Goal: Communication & Community: Answer question/provide support

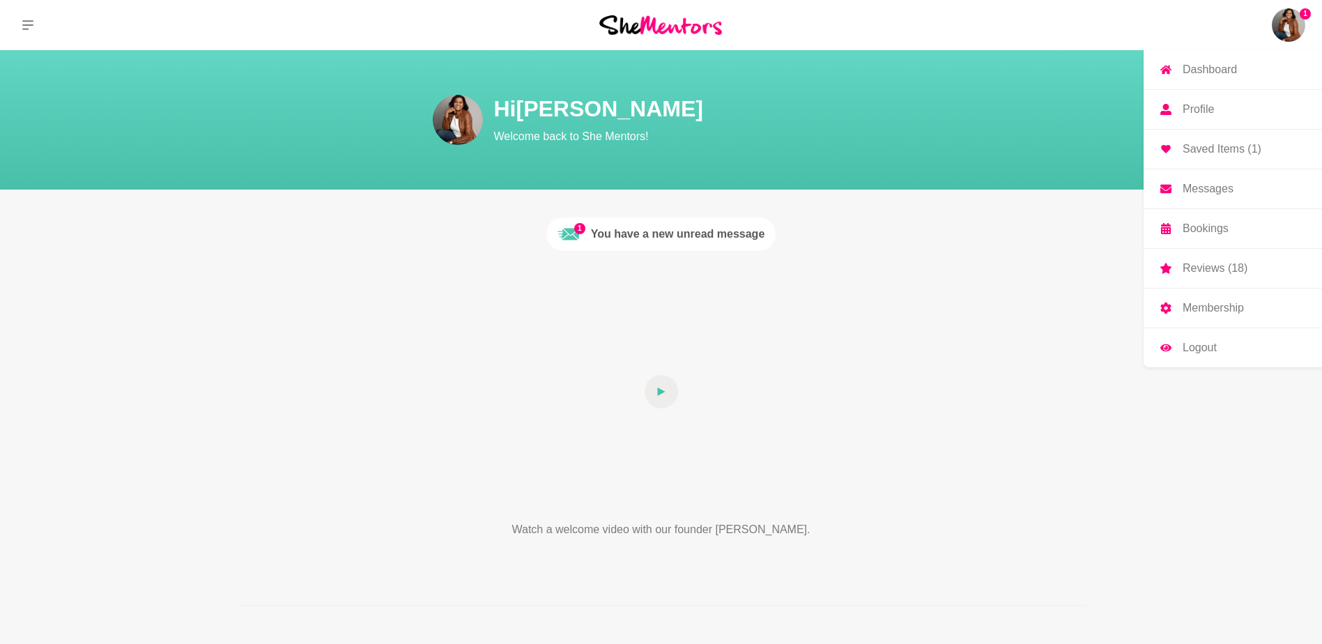
click at [1290, 26] on img at bounding box center [1288, 24] width 33 height 33
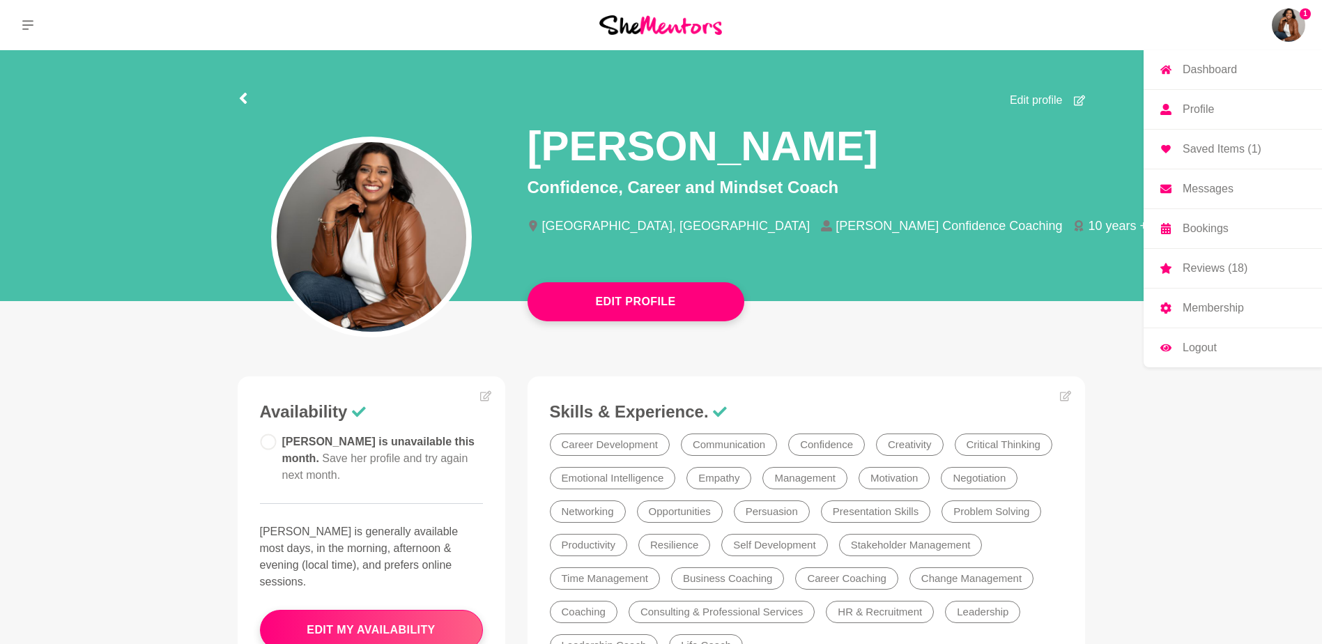
click at [1219, 189] on p "Messages" at bounding box center [1208, 188] width 51 height 11
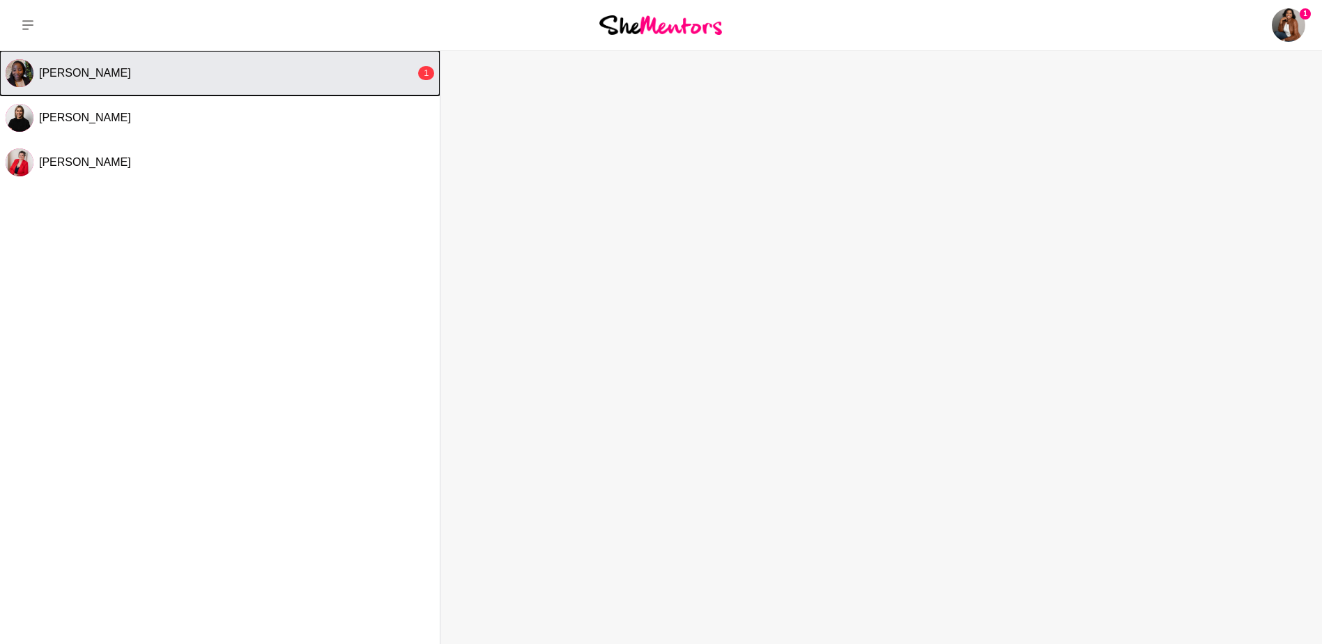
click at [68, 71] on span "[PERSON_NAME]" at bounding box center [85, 73] width 92 height 12
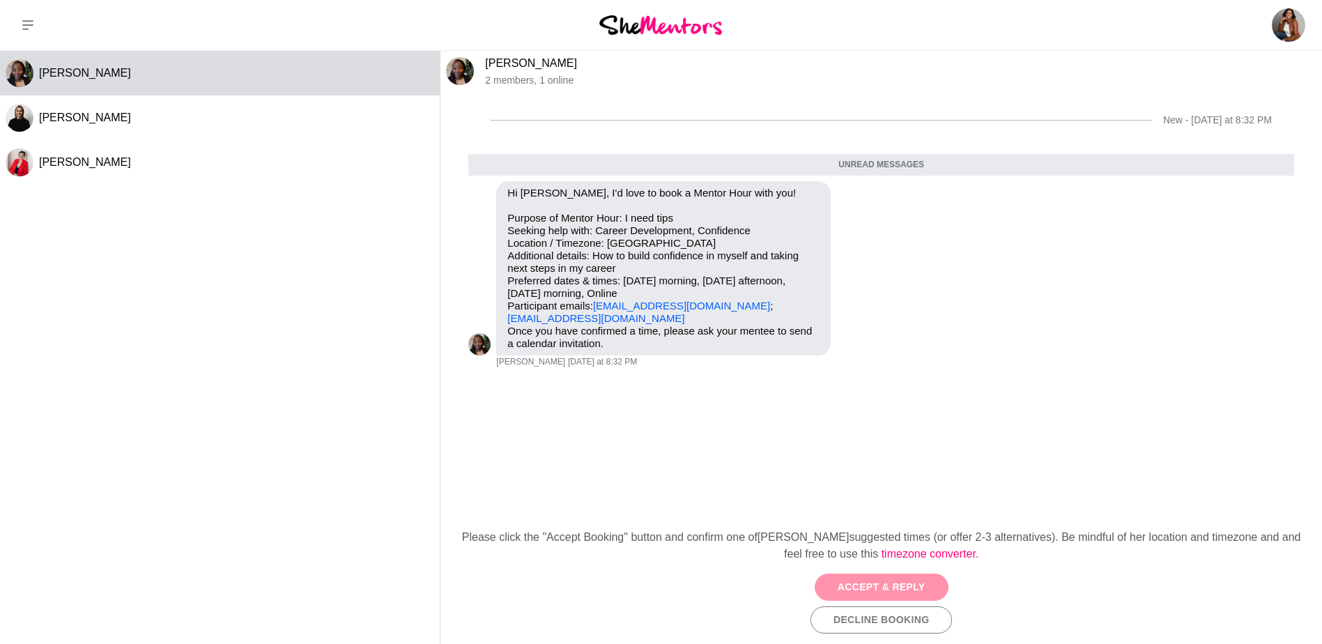
click at [864, 590] on button "Accept & Reply" at bounding box center [882, 587] width 134 height 27
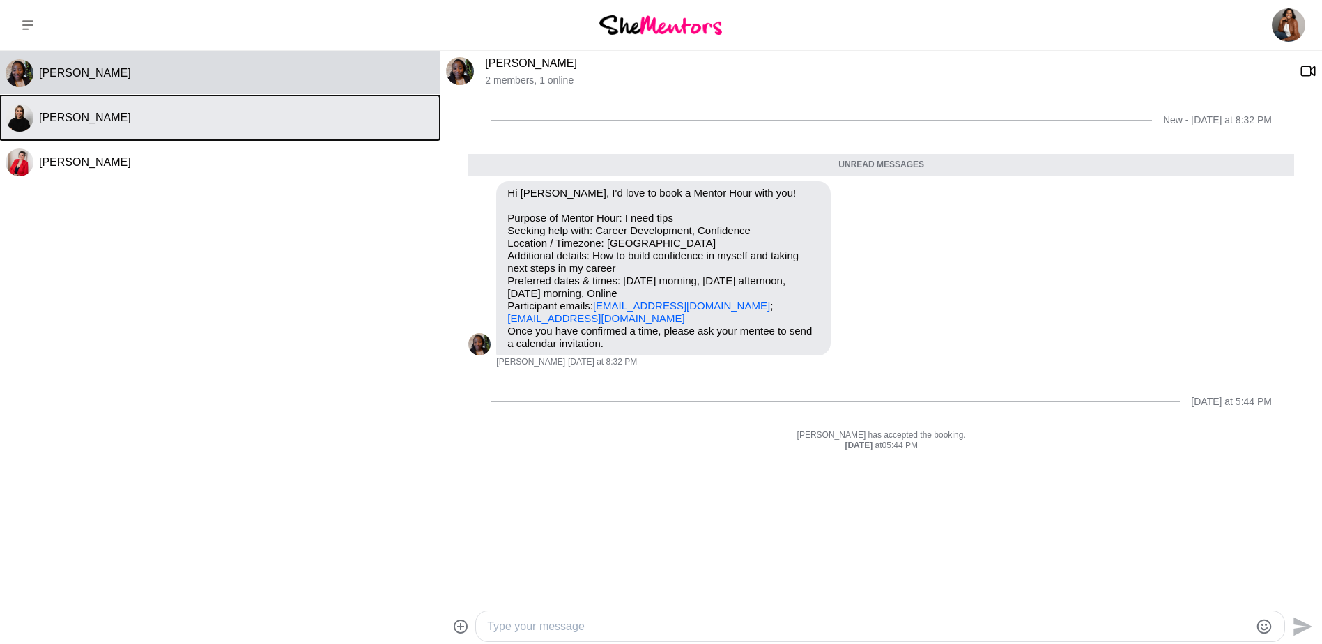
click at [221, 104] on button "[PERSON_NAME]" at bounding box center [220, 118] width 440 height 45
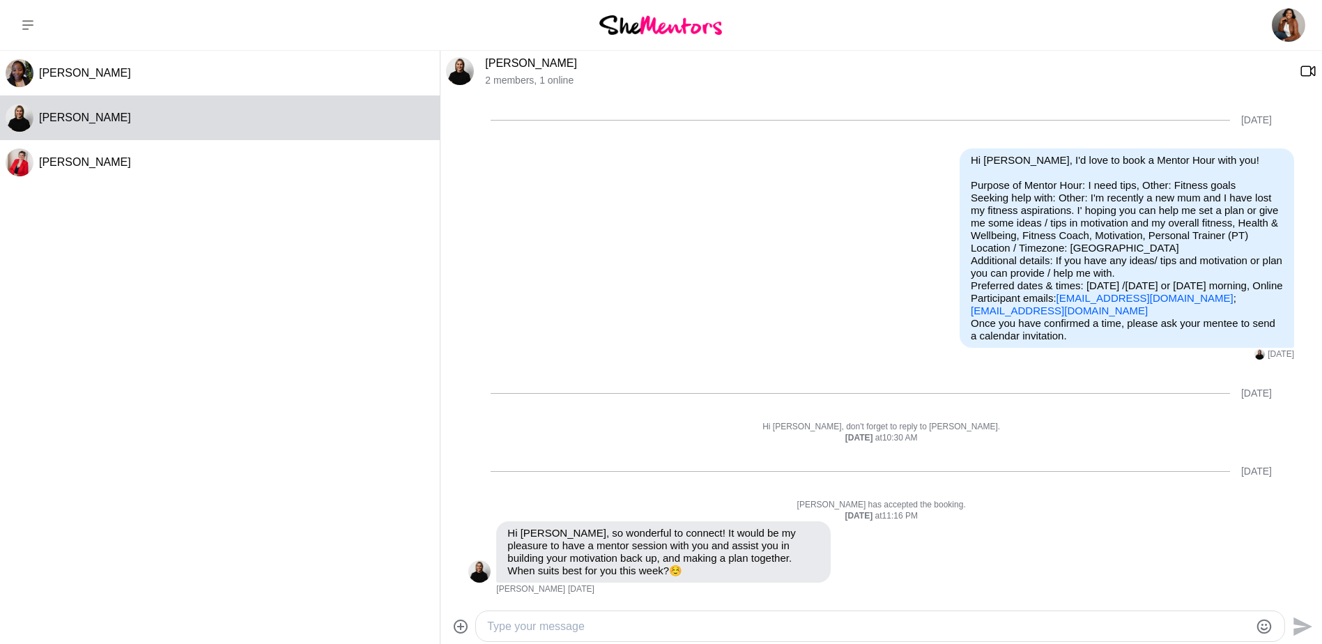
scroll to position [112, 0]
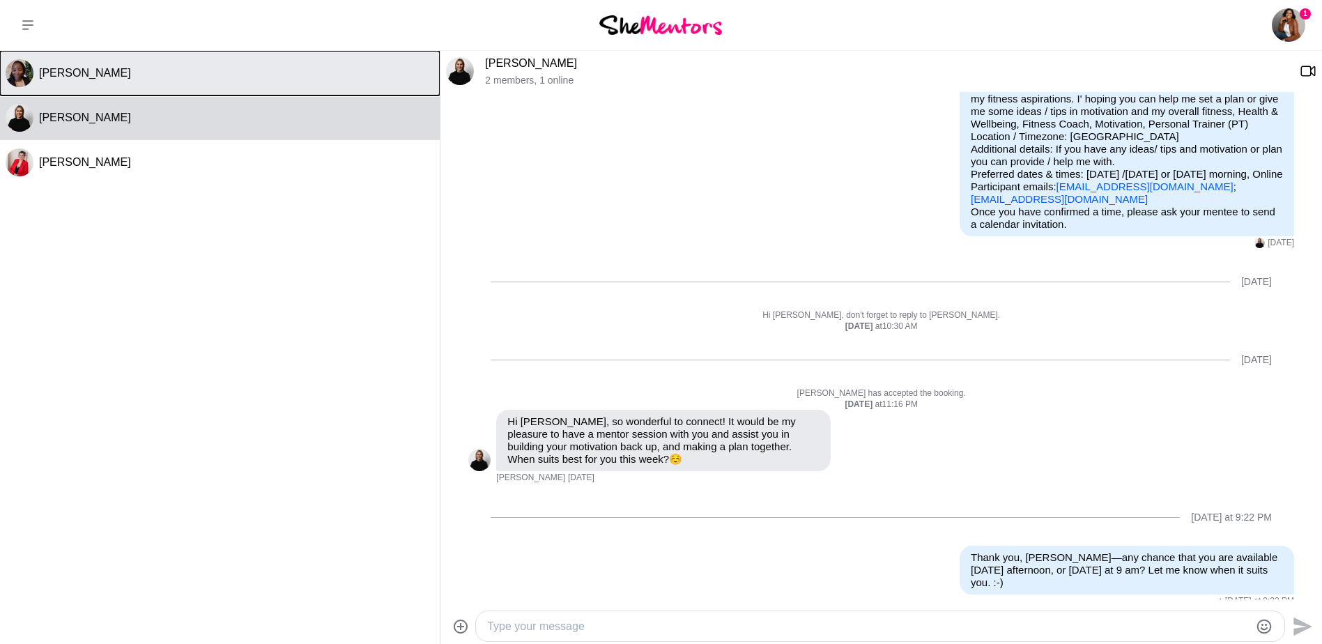
click at [187, 65] on button "[PERSON_NAME]" at bounding box center [220, 73] width 440 height 45
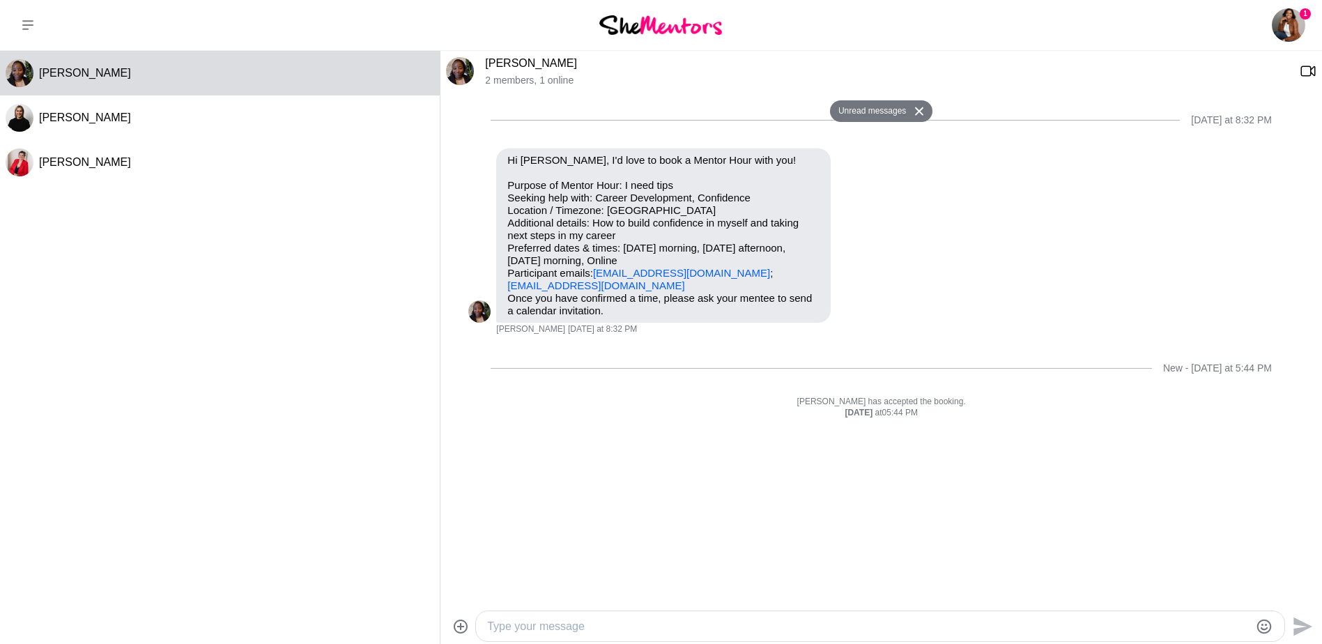
click at [627, 620] on textarea "Type your message" at bounding box center [868, 626] width 763 height 17
type textarea "I"
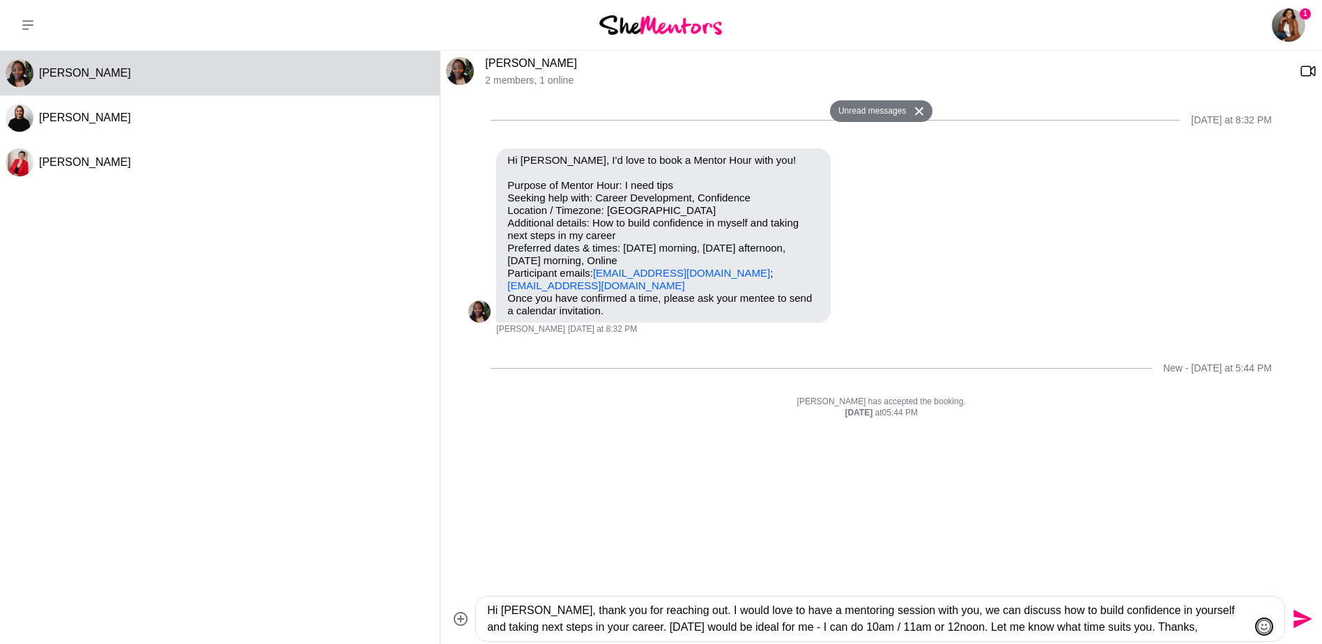
click at [1263, 622] on icon "Emoji picker" at bounding box center [1264, 626] width 17 height 17
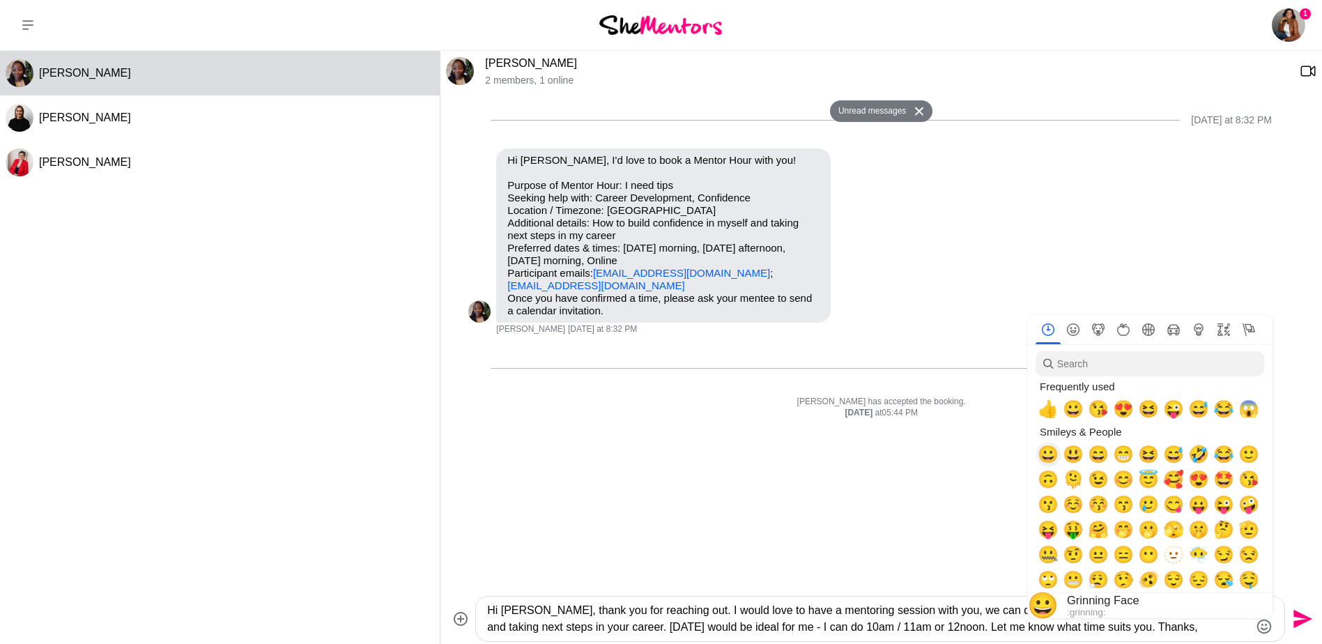
click at [1048, 452] on span "😀" at bounding box center [1048, 455] width 21 height 20
type textarea "Hi Getrude, thank you for reaching out. I would love to have a mentoring sessio…"
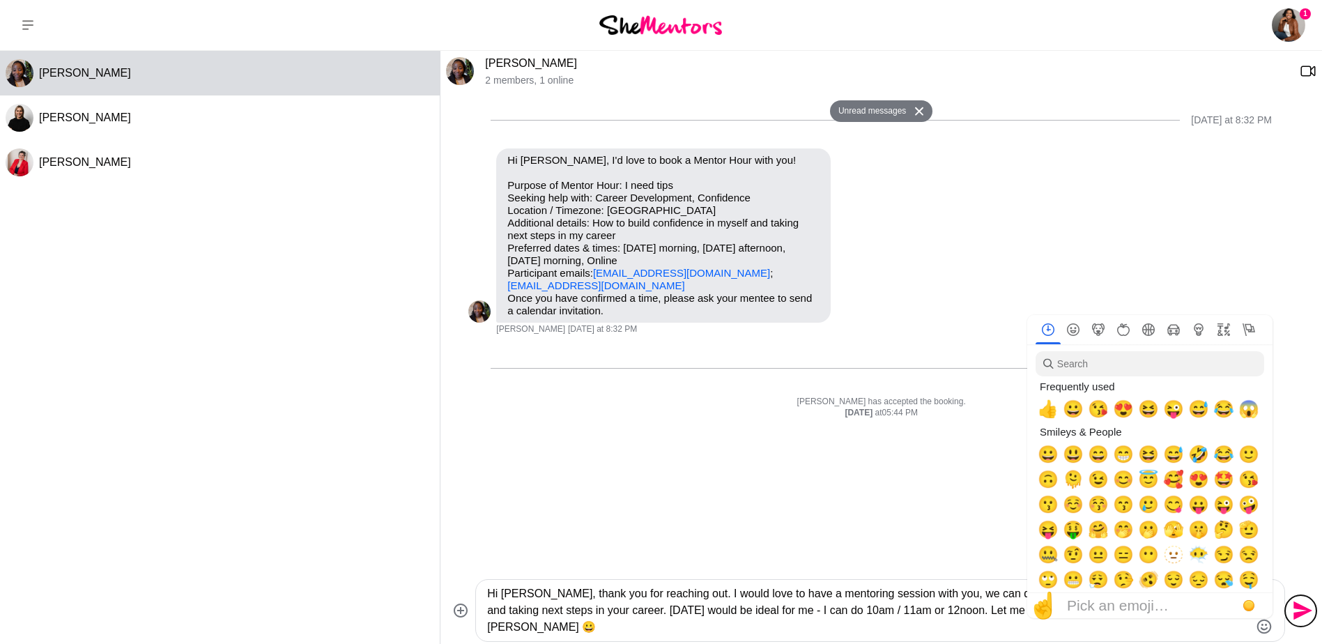
click at [1302, 604] on icon "Send" at bounding box center [1301, 611] width 22 height 22
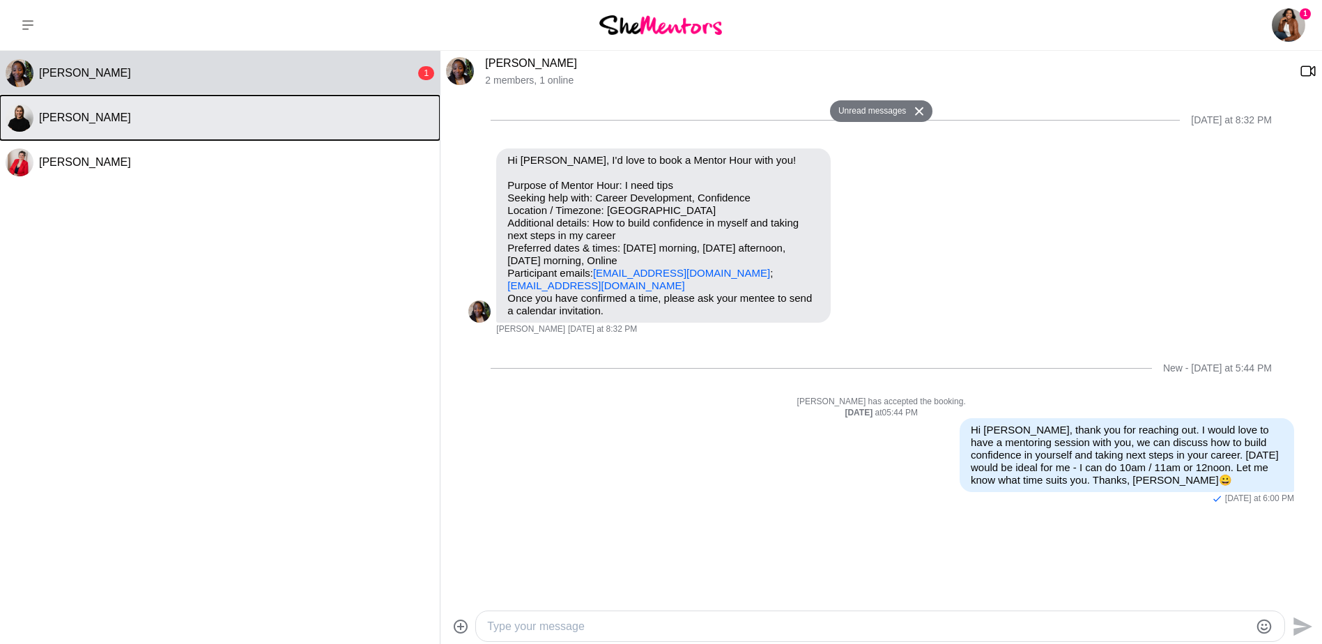
click at [121, 125] on button "[PERSON_NAME]" at bounding box center [220, 118] width 440 height 45
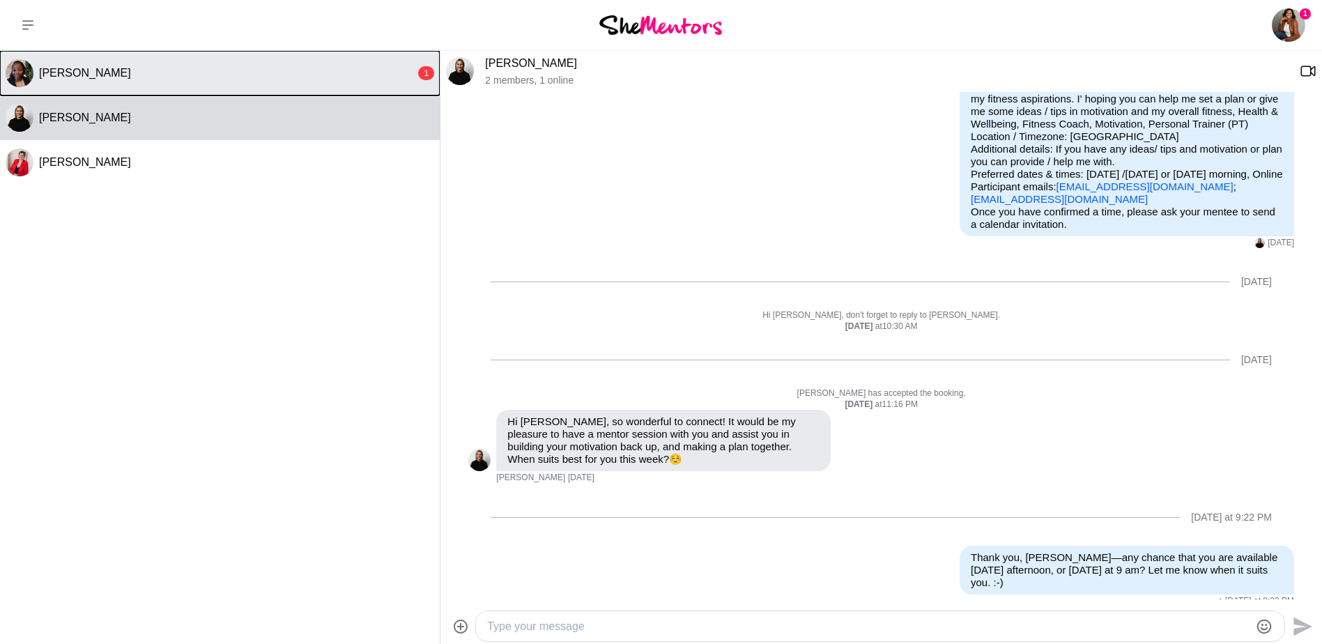
click at [124, 73] on div "[PERSON_NAME]" at bounding box center [227, 73] width 376 height 14
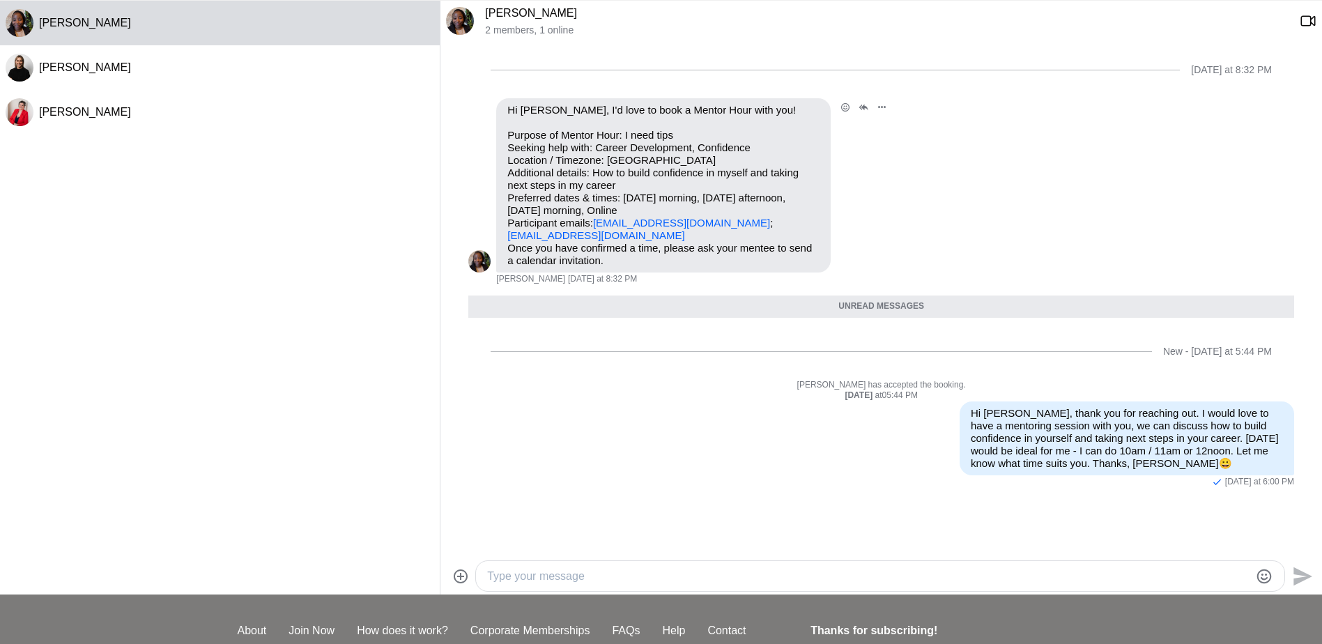
scroll to position [0, 0]
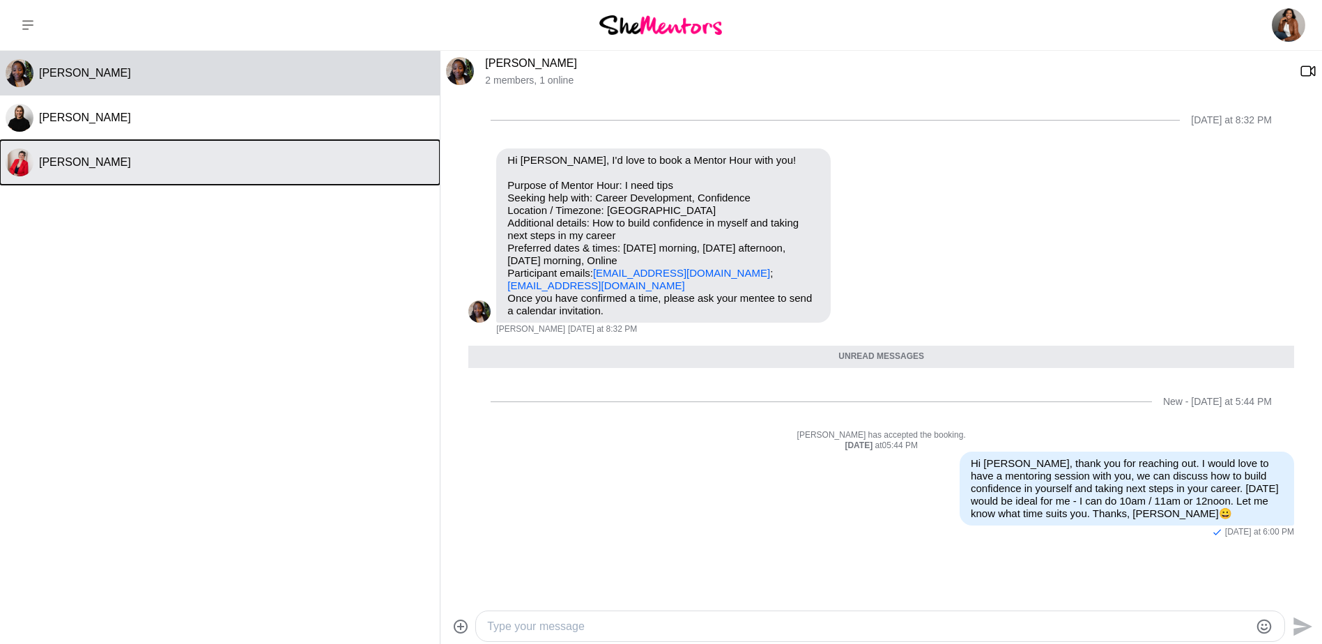
click at [118, 170] on button "[PERSON_NAME]" at bounding box center [220, 162] width 440 height 45
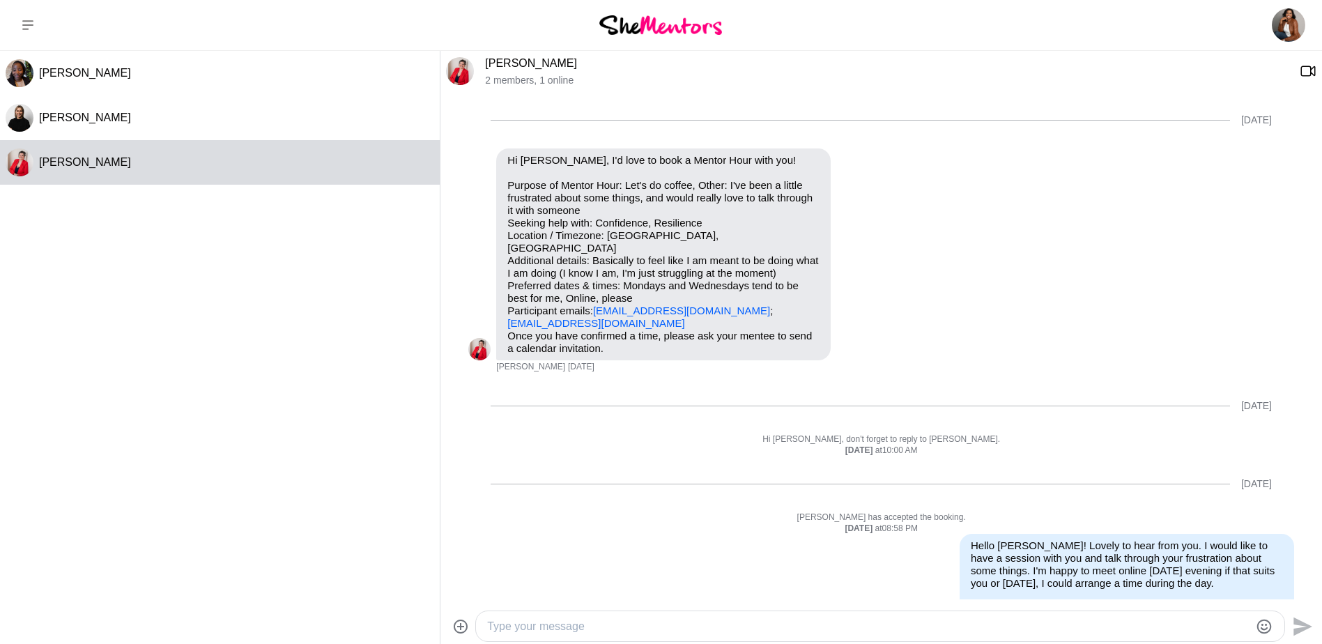
scroll to position [486, 0]
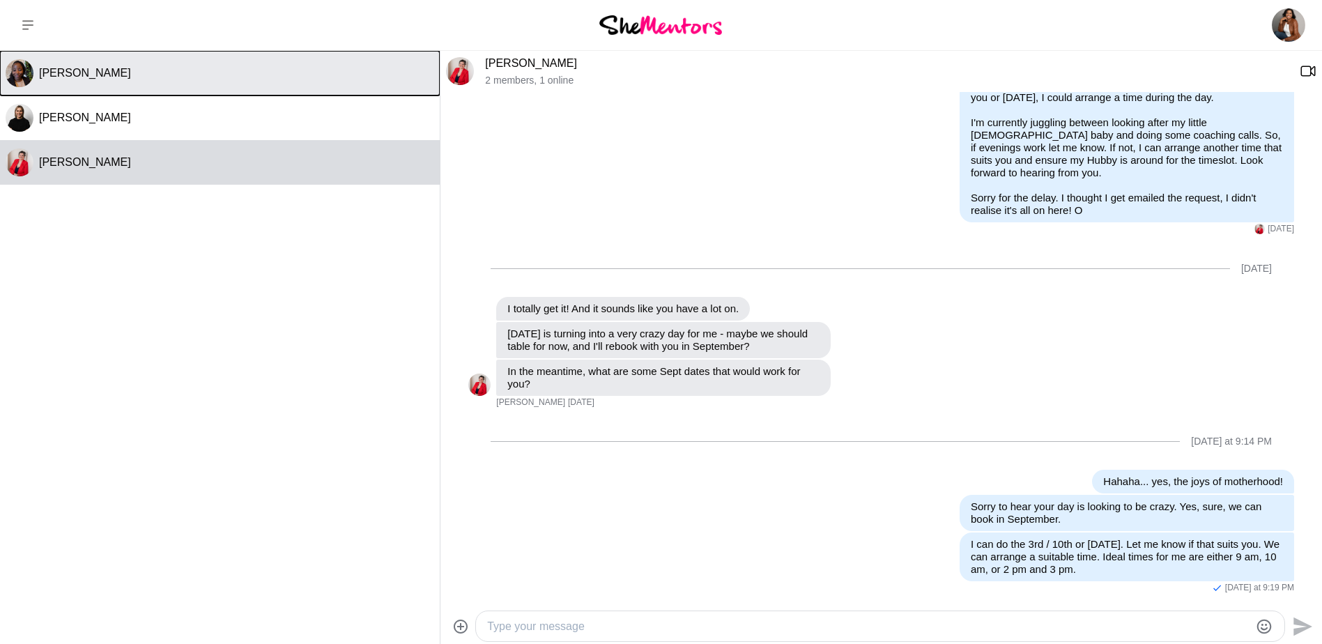
click at [174, 75] on div "[PERSON_NAME]" at bounding box center [236, 73] width 395 height 14
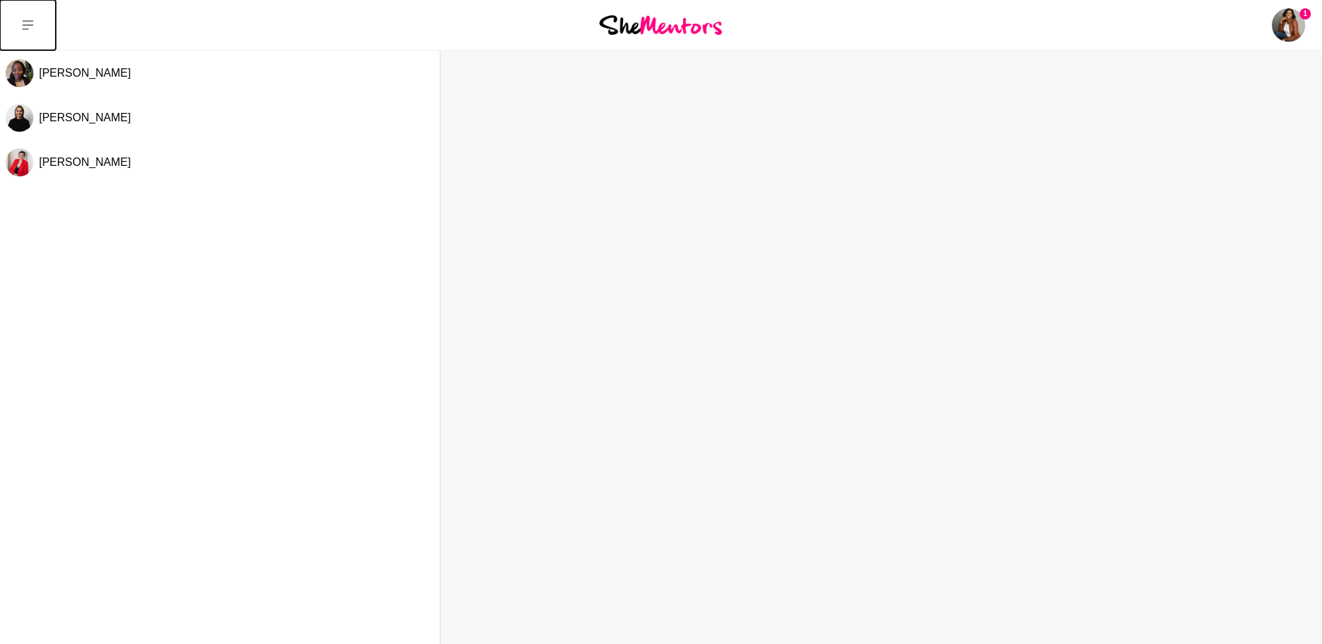
click at [22, 17] on button at bounding box center [28, 25] width 56 height 50
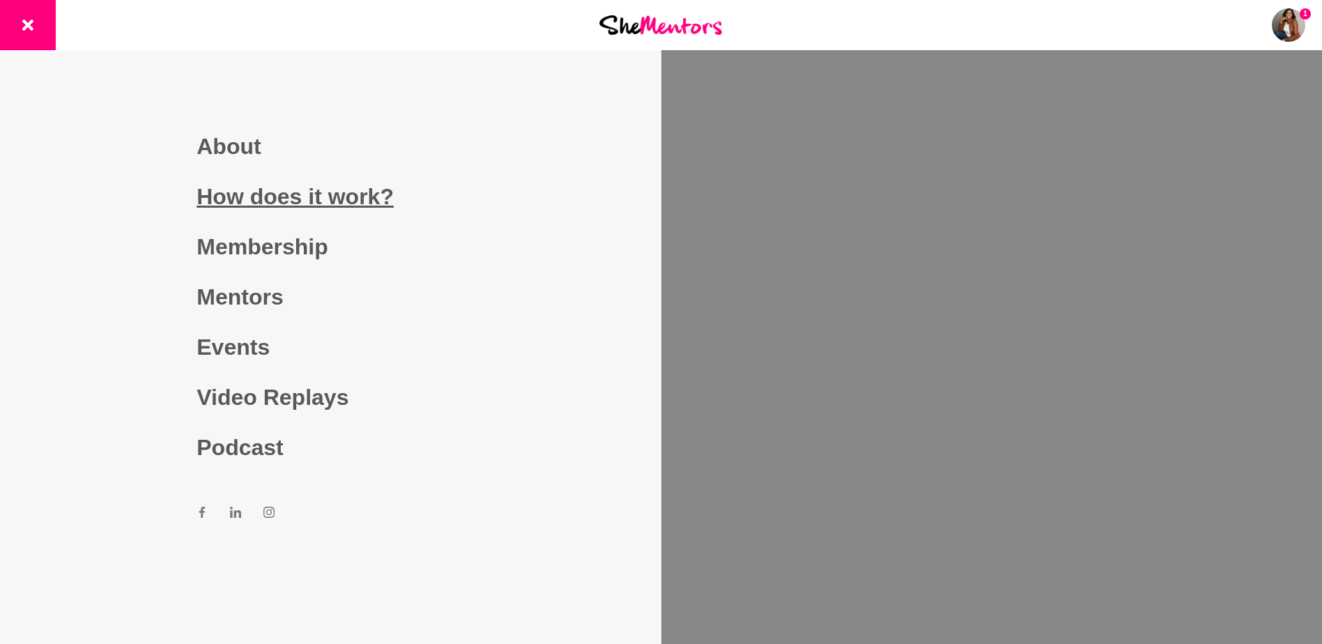
click at [259, 194] on link "How does it work?" at bounding box center [331, 196] width 268 height 50
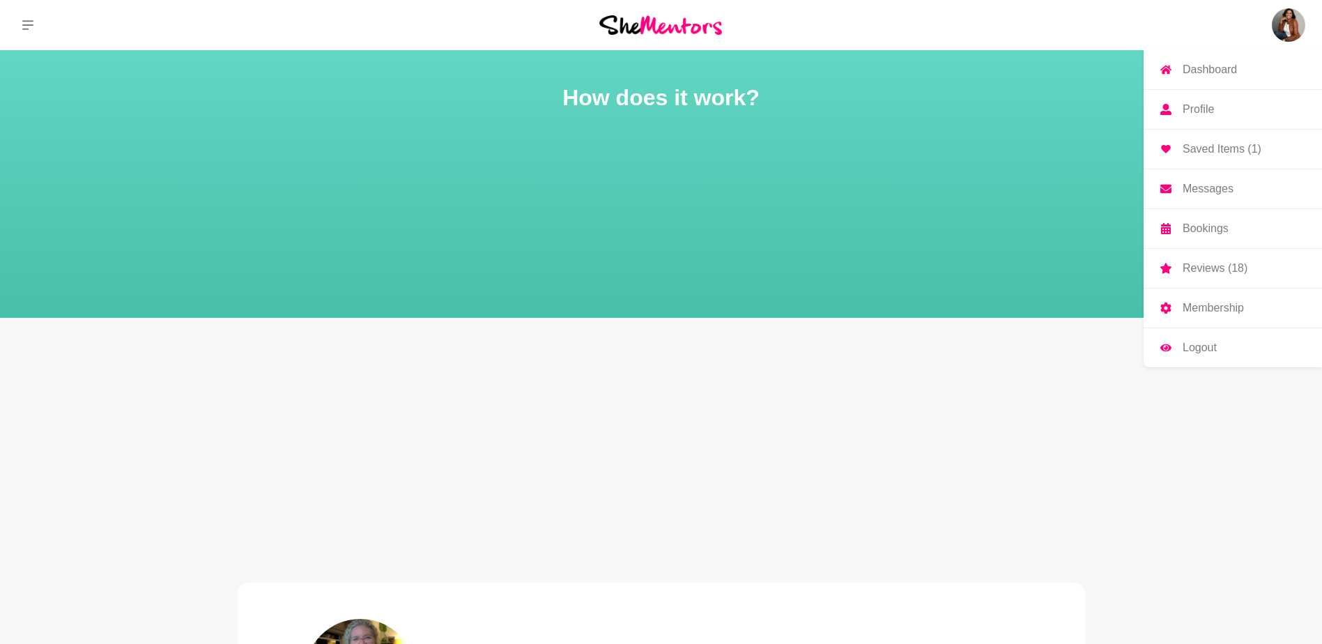
click at [1205, 107] on p "Profile" at bounding box center [1198, 109] width 31 height 11
